Goal: Transaction & Acquisition: Download file/media

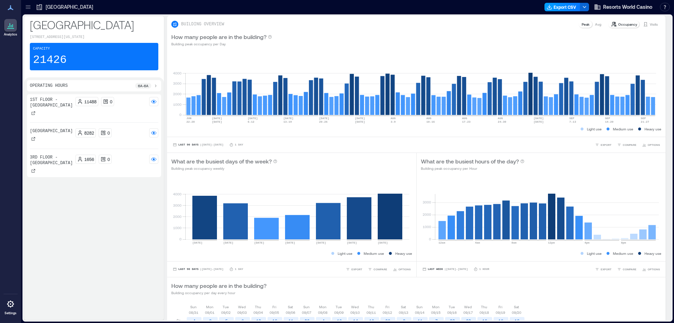
click at [567, 6] on button "Export CSV" at bounding box center [563, 7] width 36 height 8
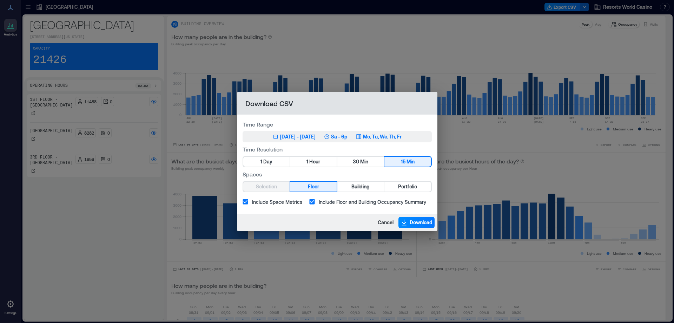
click at [293, 139] on div "[DATE] - [DATE]" at bounding box center [298, 136] width 36 height 7
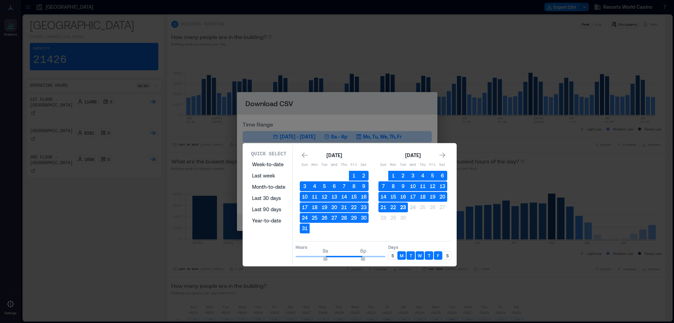
click at [405, 209] on button "23" at bounding box center [403, 207] width 10 height 10
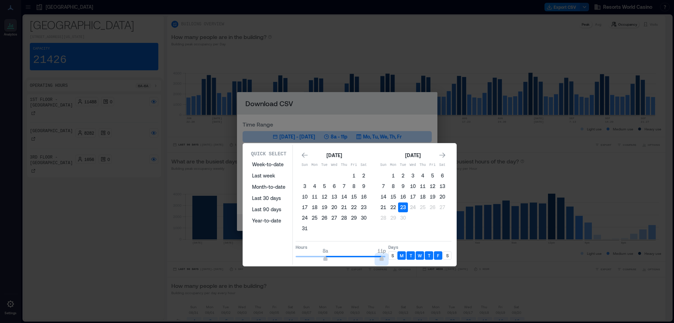
type input "**"
drag, startPoint x: 363, startPoint y: 259, endPoint x: 386, endPoint y: 259, distance: 23.2
click at [386, 259] on span "12a" at bounding box center [385, 259] width 4 height 3
type input "*"
drag, startPoint x: 283, startPoint y: 257, endPoint x: 267, endPoint y: 257, distance: 16.9
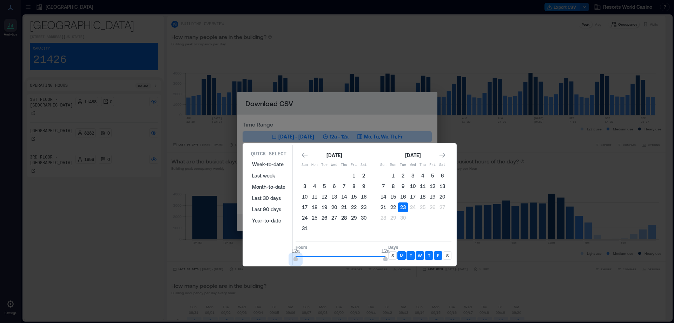
click at [267, 257] on div "Quick Select Week-to-date Last week Month-to-date Last 30 days Last 90 days Yea…" at bounding box center [349, 205] width 209 height 120
click at [394, 257] on div "S" at bounding box center [392, 255] width 8 height 8
click at [448, 256] on p "S" at bounding box center [447, 255] width 2 height 6
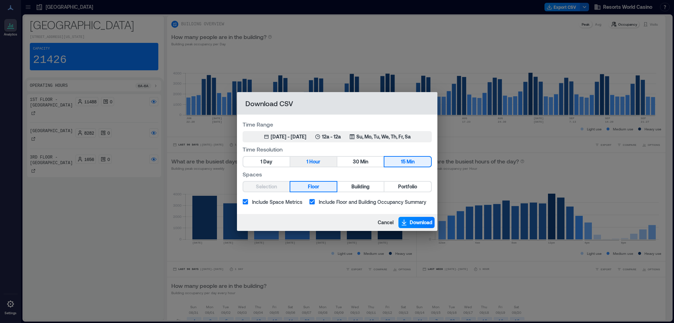
click at [314, 163] on span "Hour" at bounding box center [314, 161] width 11 height 9
click at [406, 183] on span "Portfolio" at bounding box center [407, 186] width 19 height 9
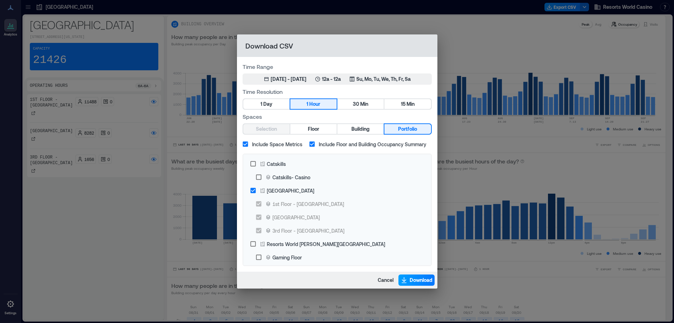
click at [417, 280] on span "Download" at bounding box center [421, 279] width 23 height 7
